Goal: Transaction & Acquisition: Purchase product/service

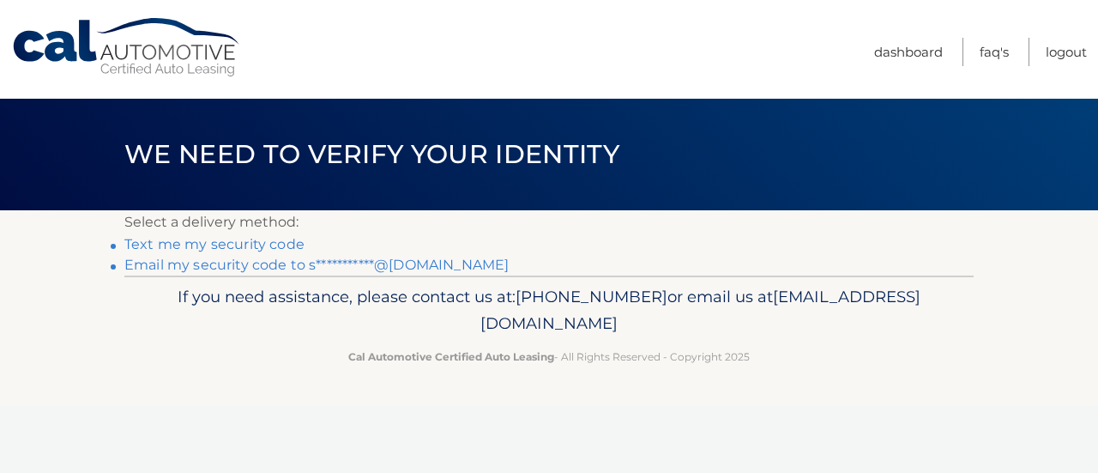
click at [254, 269] on link "**********" at bounding box center [316, 264] width 384 height 16
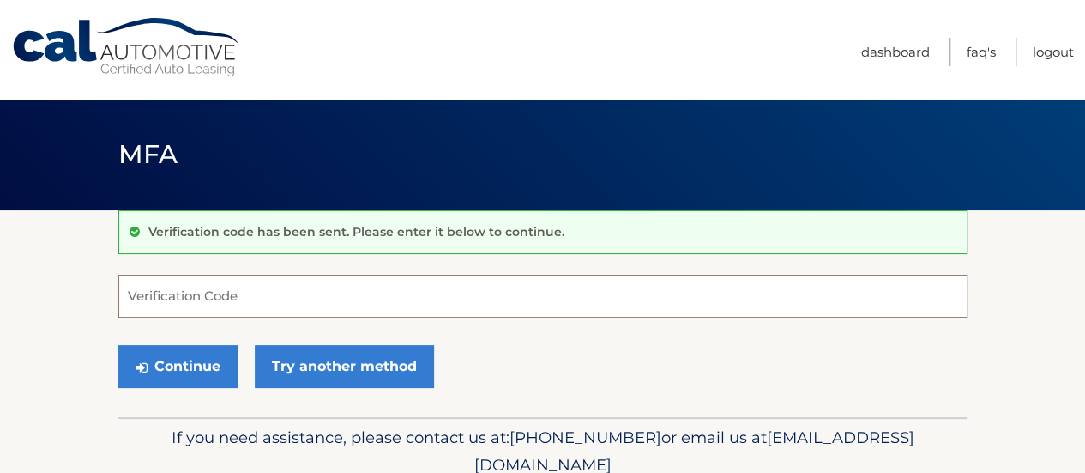
paste input "709966"
click at [450, 296] on input "709966" at bounding box center [542, 296] width 849 height 43
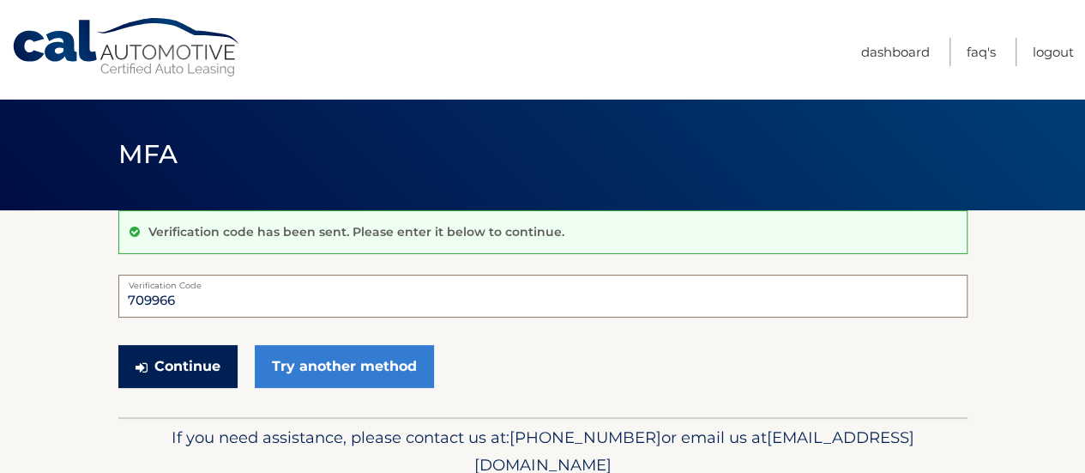
type input "709966"
click at [196, 366] on button "Continue" at bounding box center [177, 366] width 119 height 43
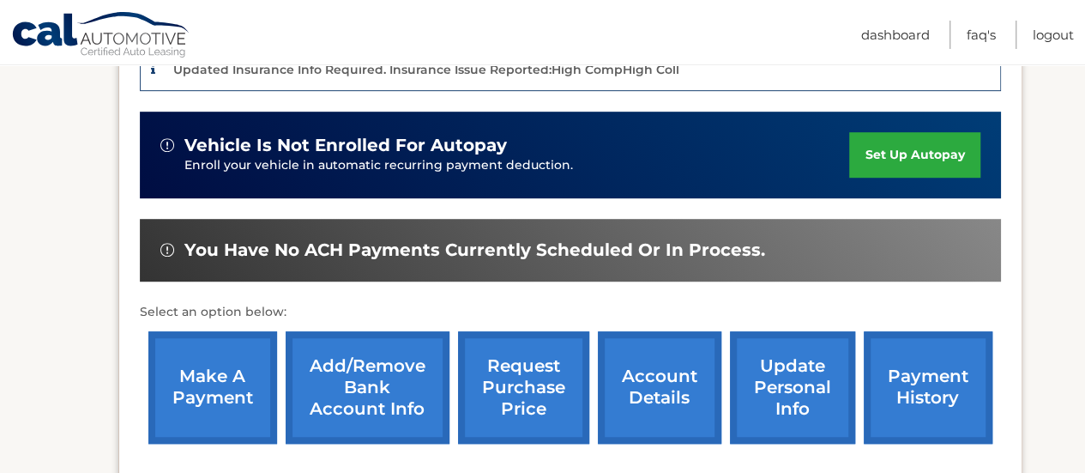
scroll to position [478, 0]
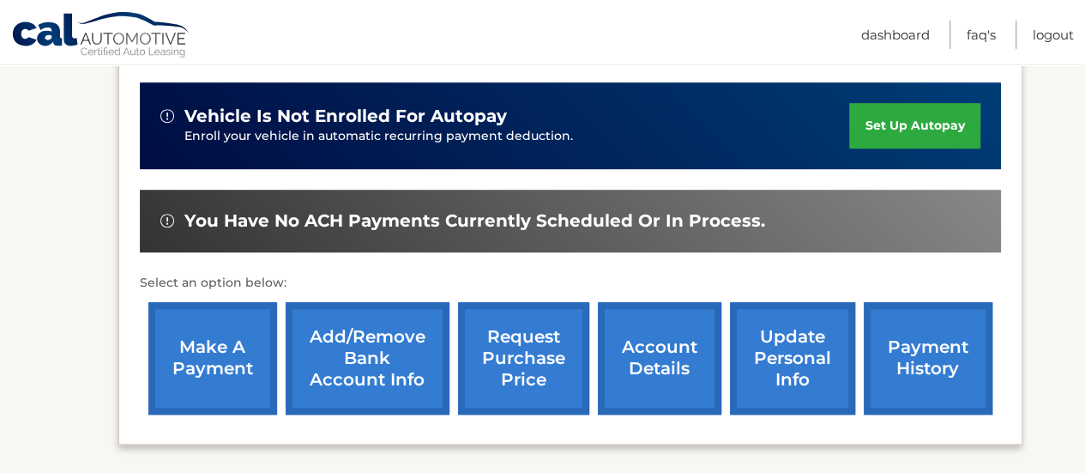
click at [226, 356] on link "make a payment" at bounding box center [212, 358] width 129 height 112
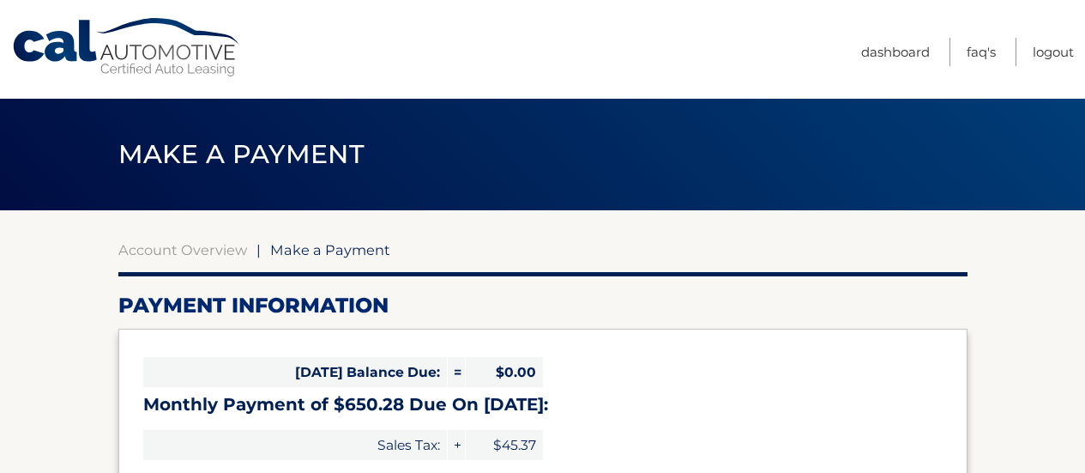
select select "NmUxYmM1YjEtZmZjNC00NWY5LWI5OWUtYjMyZGNlMDk0YzNj"
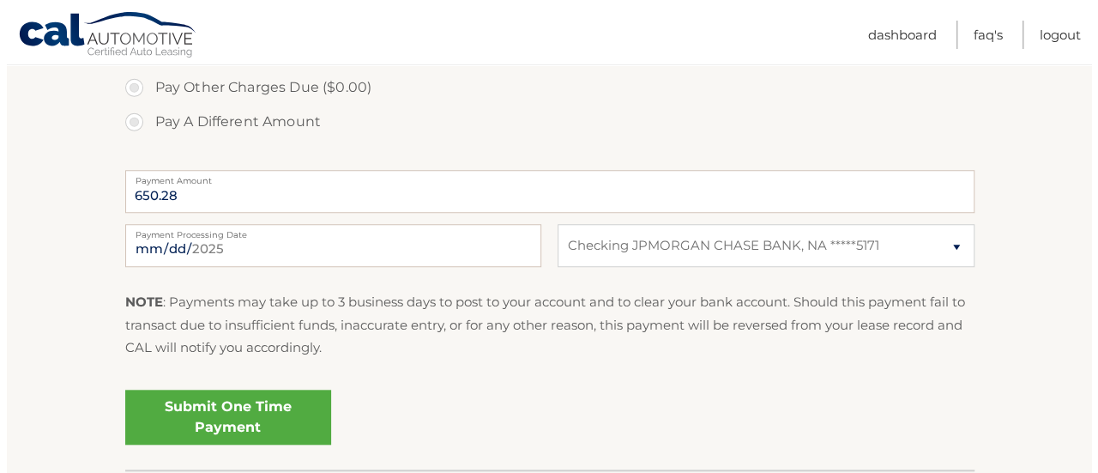
scroll to position [647, 0]
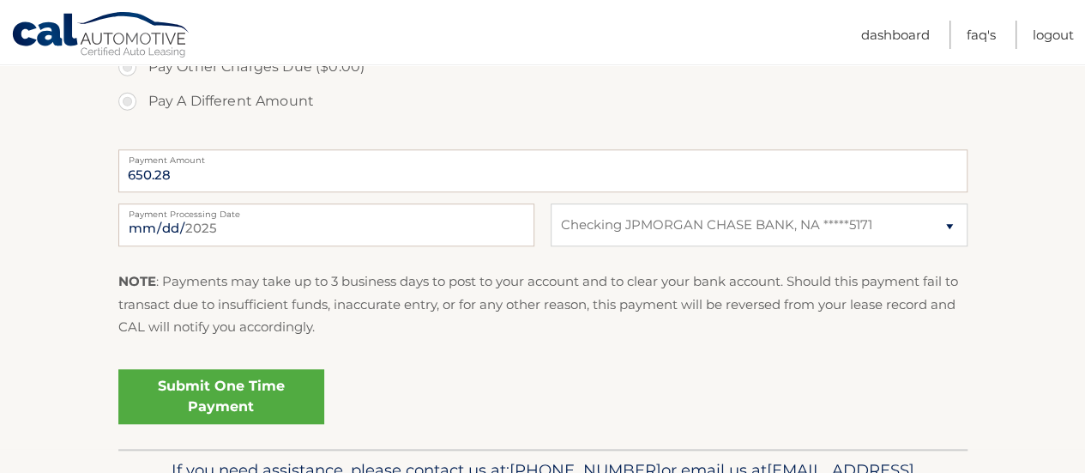
click at [284, 385] on link "Submit One Time Payment" at bounding box center [221, 396] width 206 height 55
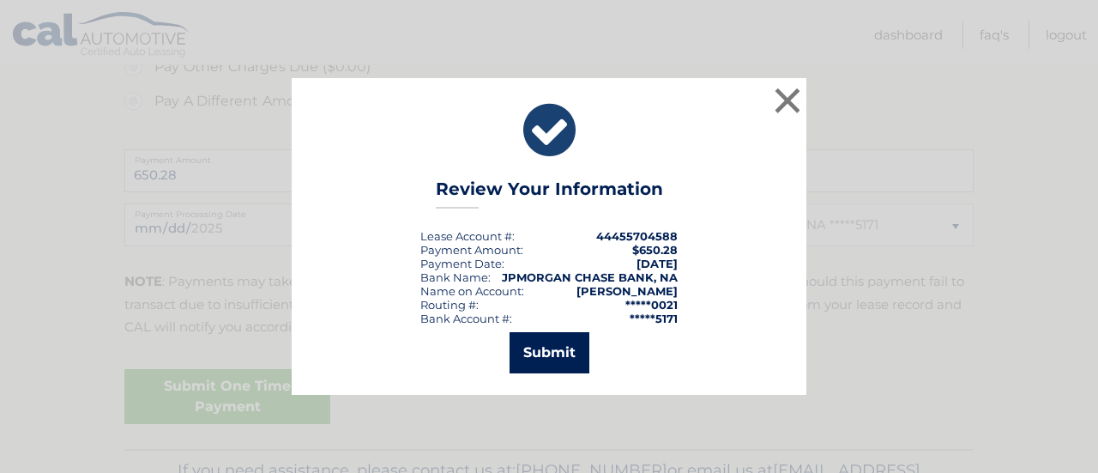
click at [556, 347] on button "Submit" at bounding box center [550, 352] width 80 height 41
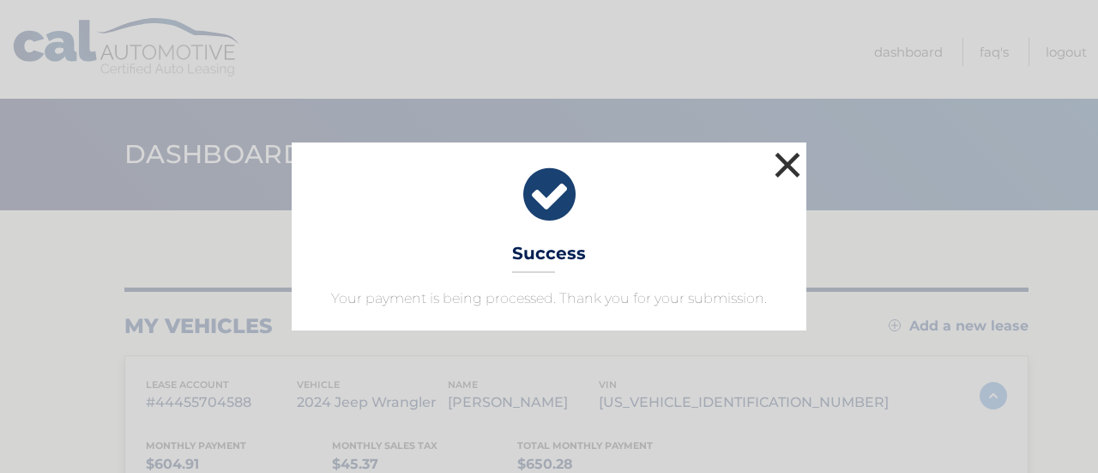
click at [793, 169] on button "×" at bounding box center [787, 165] width 34 height 34
